Goal: Task Accomplishment & Management: Manage account settings

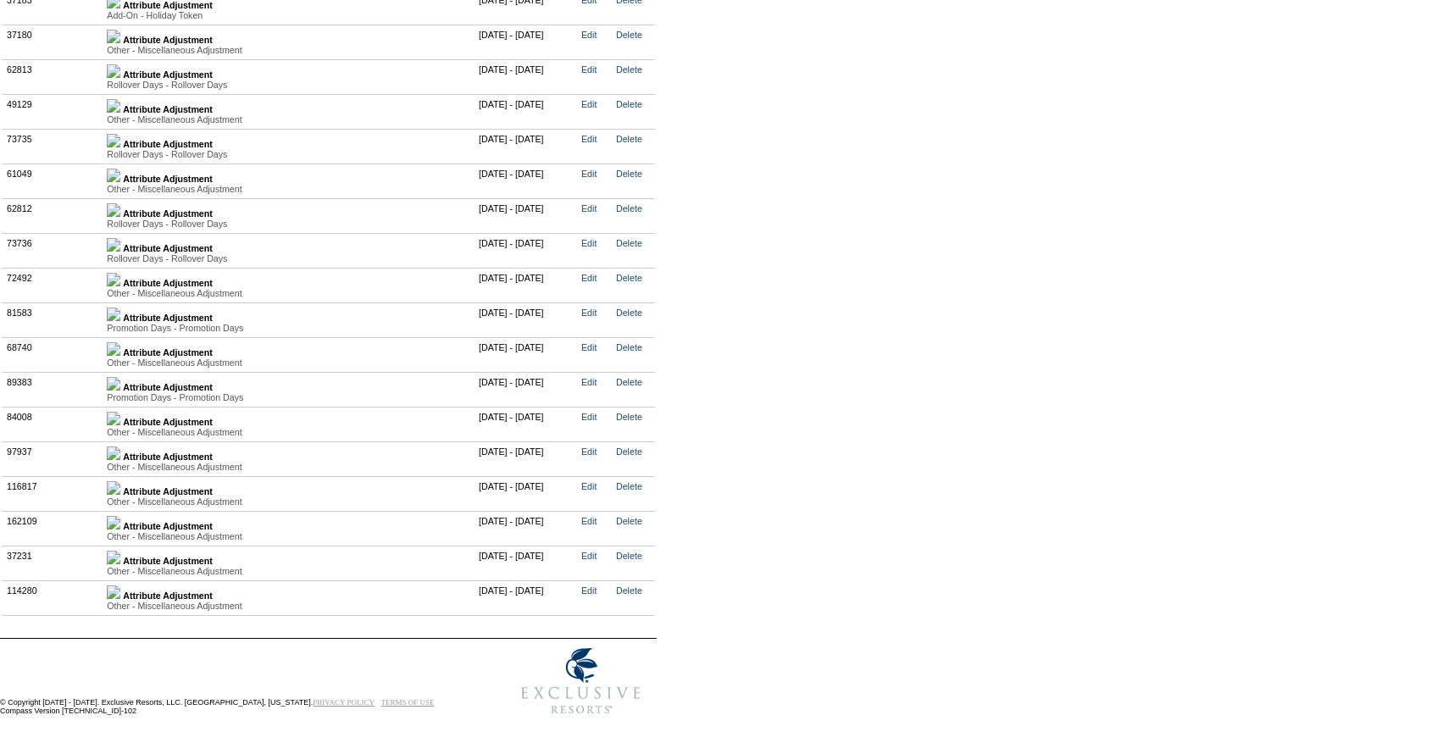
scroll to position [3626, 0]
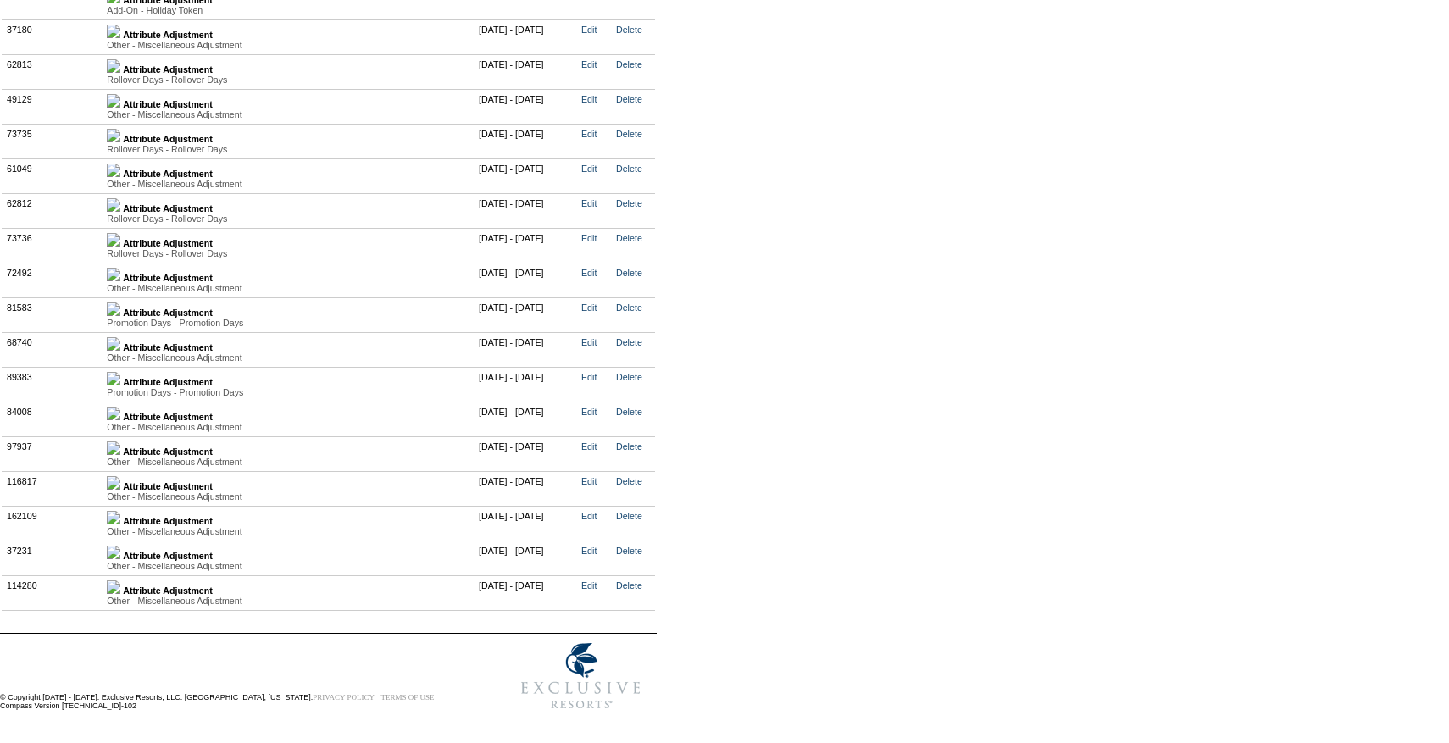
click at [127, 518] on td "Attribute Adjustment Other - Miscellaneous Adjustment Value Type Attribute Desc…" at bounding box center [289, 523] width 372 height 35
click at [117, 516] on td "Attribute Adjustment Other - Miscellaneous Adjustment Value Type Attribute Desc…" at bounding box center [289, 523] width 372 height 35
click at [120, 517] on img at bounding box center [114, 518] width 14 height 14
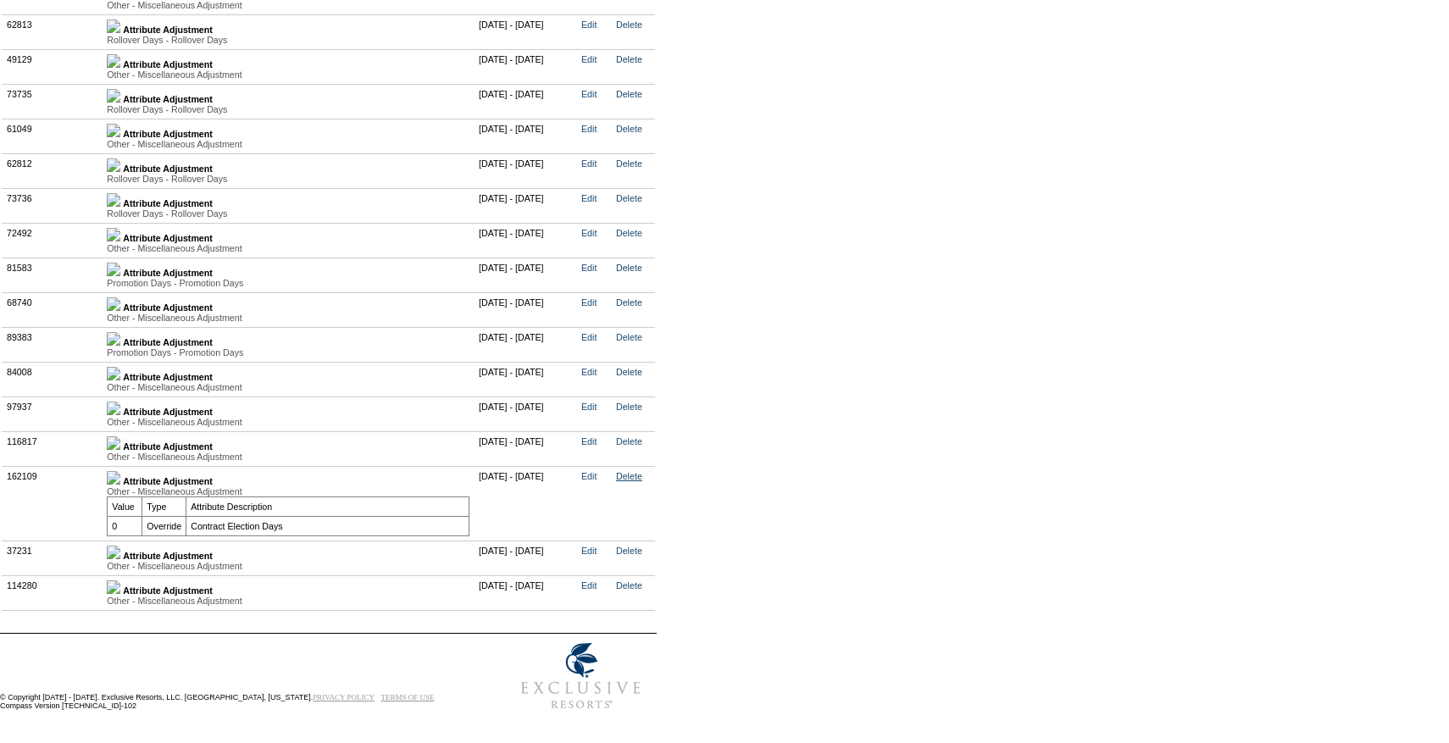
click at [642, 481] on link "Delete" at bounding box center [629, 476] width 26 height 10
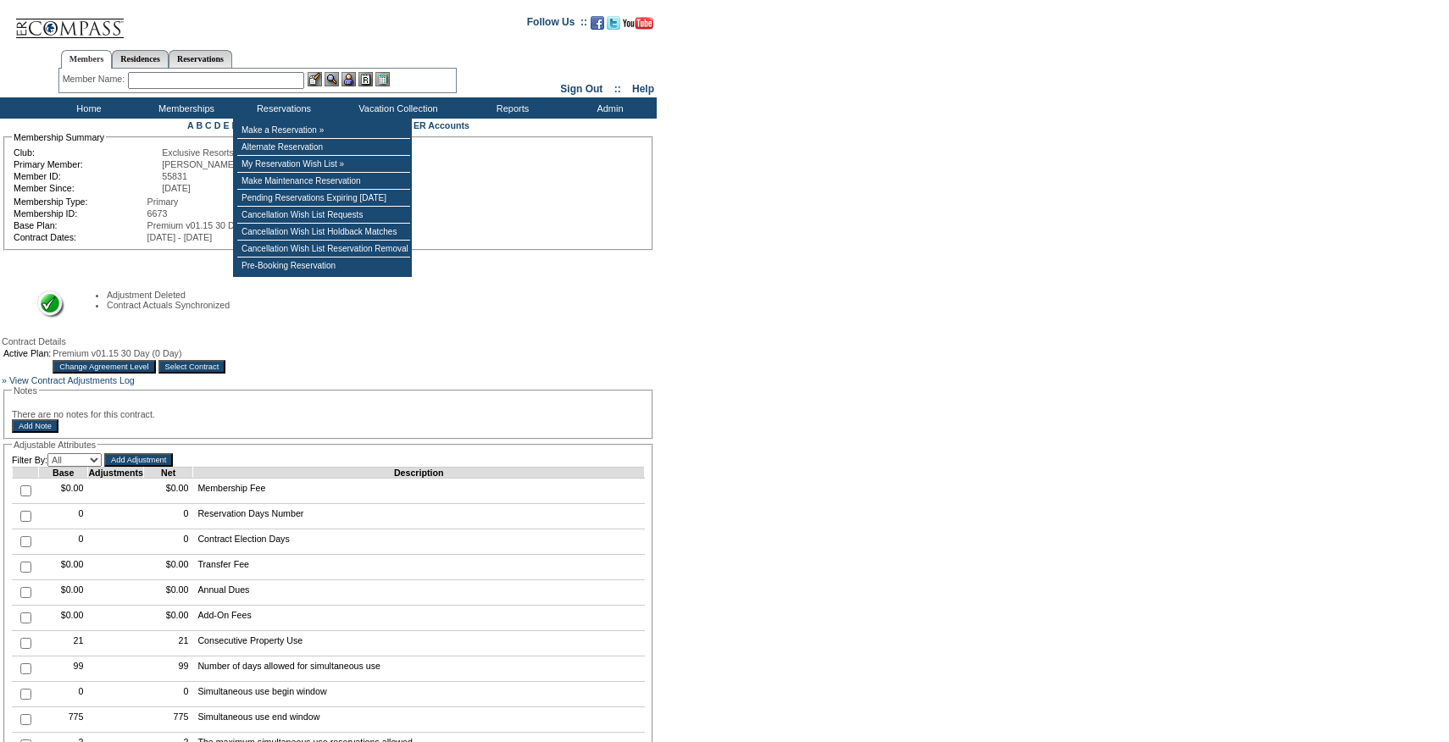
click at [237, 79] on input "text" at bounding box center [216, 80] width 176 height 17
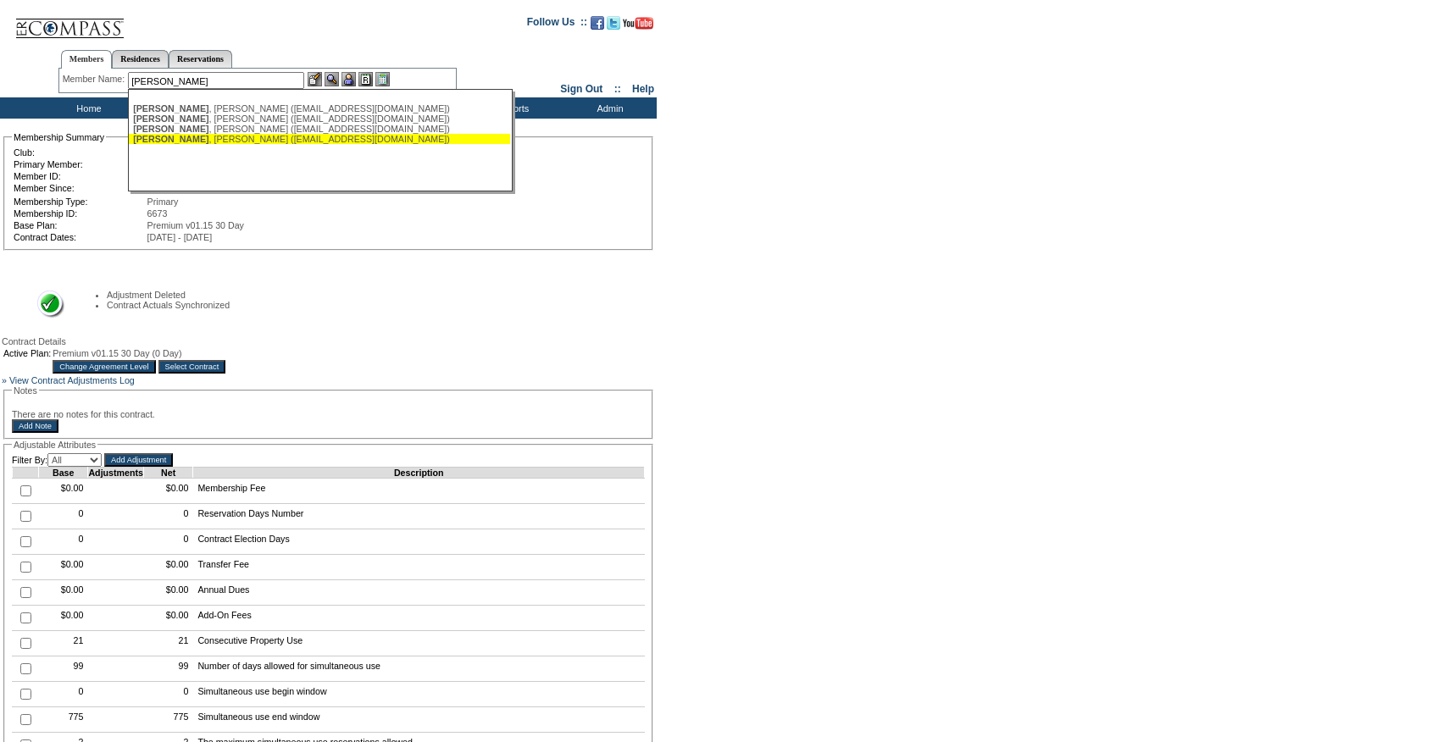
click at [210, 139] on div "Silva , Jesus (jlsilva@mac.com)" at bounding box center [319, 139] width 373 height 10
type input "Silva, Jesus (jlsilva@mac.com)"
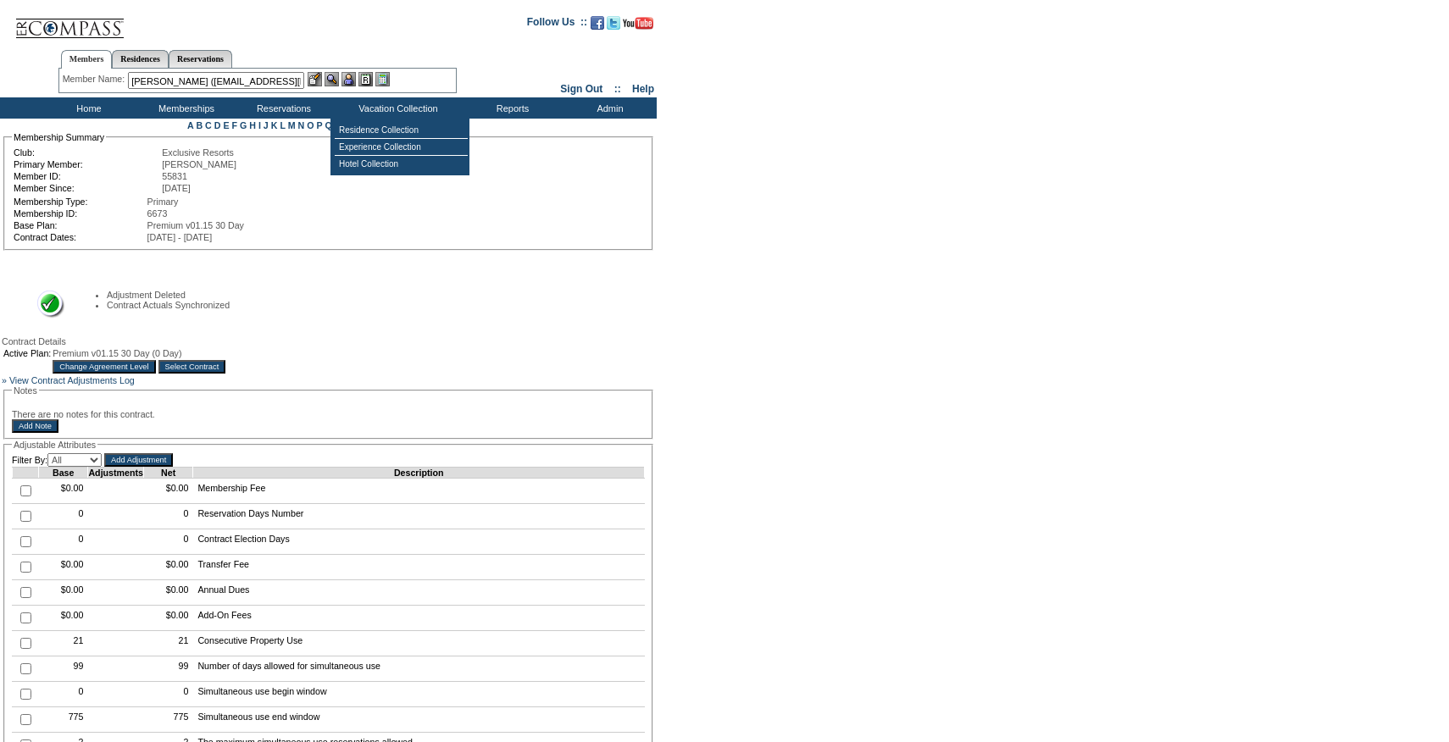
click at [351, 88] on div "Member Name: Silva, Jesus (jlsilva@mac.com) Silva , Caroline (cssanchez@homex.c…" at bounding box center [258, 80] width 390 height 17
click at [351, 83] on img at bounding box center [348, 79] width 14 height 14
click at [319, 81] on img at bounding box center [315, 79] width 14 height 14
